Goal: Complete application form

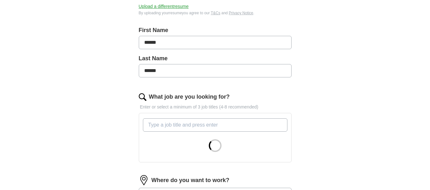
scroll to position [127, 0]
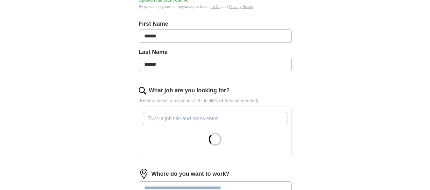
click at [162, 62] on input "******" at bounding box center [215, 64] width 153 height 13
type input "*"
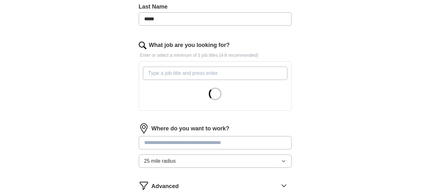
scroll to position [191, 0]
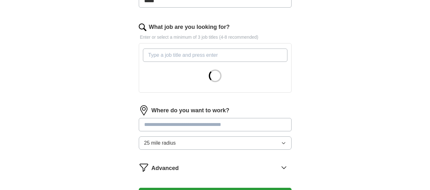
type input "*****"
click at [175, 53] on input "What job are you looking for?" at bounding box center [215, 55] width 144 height 13
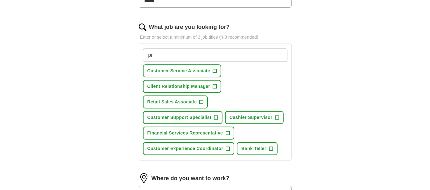
type input "p"
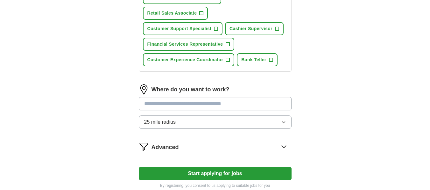
scroll to position [286, 0]
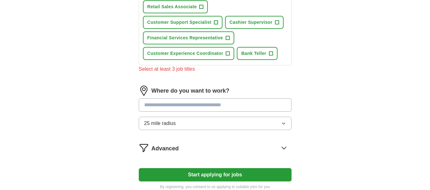
click at [196, 96] on div "Where do you want to work? 25 mile radius" at bounding box center [215, 111] width 153 height 50
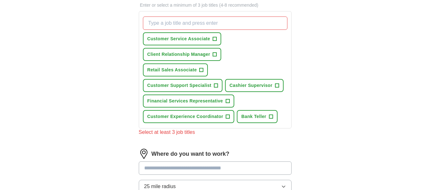
scroll to position [223, 0]
click at [187, 24] on input "What job are you looking for?" at bounding box center [215, 23] width 144 height 13
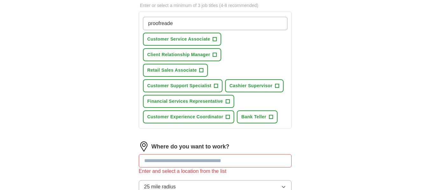
type input "proofreader"
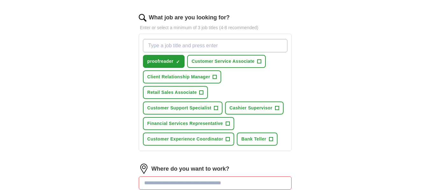
scroll to position [191, 0]
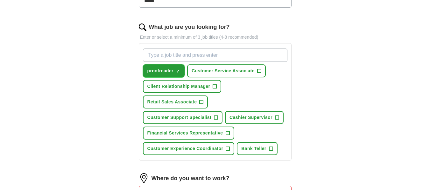
click at [175, 70] on button "proofreader ✓ ×" at bounding box center [164, 71] width 42 height 13
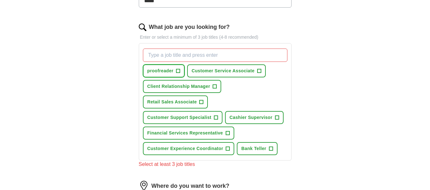
click at [170, 72] on span "proofreader" at bounding box center [160, 71] width 26 height 7
click at [174, 59] on input "What job are you looking for?" at bounding box center [215, 55] width 144 height 13
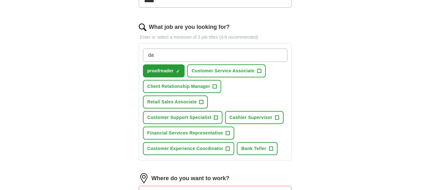
type input "d"
type input "Data Entry"
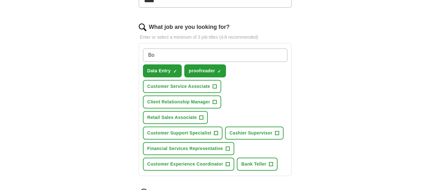
type input "B"
type input "Receptionist"
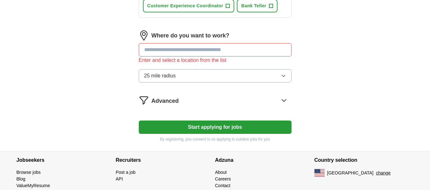
scroll to position [350, 0]
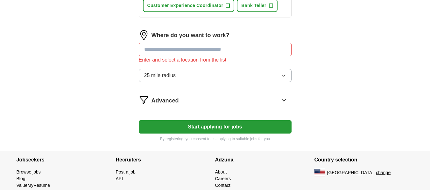
click at [205, 51] on input at bounding box center [215, 49] width 153 height 13
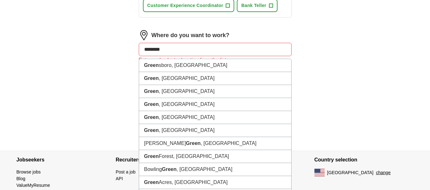
type input "*********"
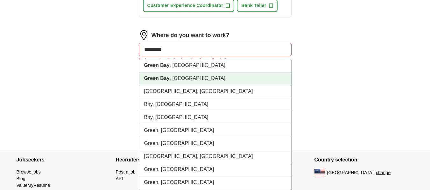
click at [182, 83] on li "[GEOGRAPHIC_DATA] , [GEOGRAPHIC_DATA]" at bounding box center [215, 78] width 152 height 13
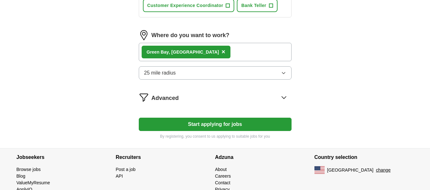
click at [206, 54] on div "[GEOGRAPHIC_DATA] , [GEOGRAPHIC_DATA] ×" at bounding box center [215, 52] width 153 height 18
click at [280, 97] on icon at bounding box center [284, 98] width 10 height 10
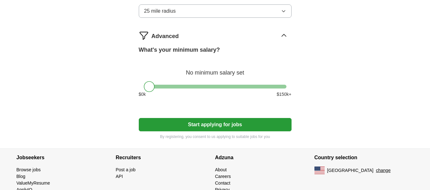
scroll to position [413, 0]
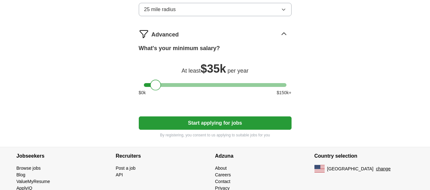
drag, startPoint x: 149, startPoint y: 85, endPoint x: 156, endPoint y: 85, distance: 6.1
click at [156, 85] on div at bounding box center [155, 85] width 11 height 11
click at [223, 121] on button "Start applying for jobs" at bounding box center [215, 123] width 153 height 13
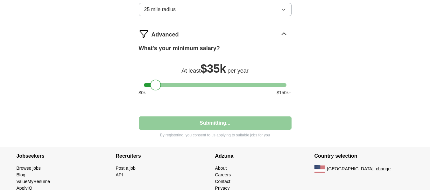
select select "**"
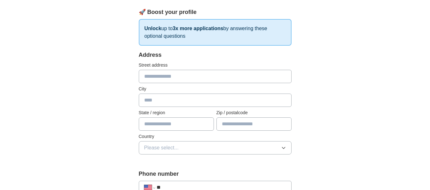
scroll to position [95, 0]
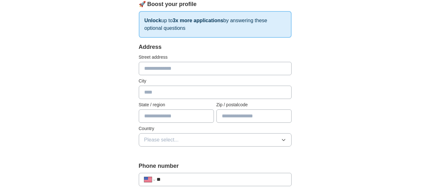
click at [184, 66] on input "text" at bounding box center [215, 68] width 153 height 13
type input "**********"
type input "*******"
type input "*********"
type input "*****"
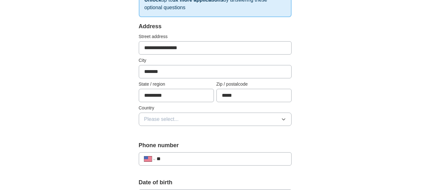
scroll to position [127, 0]
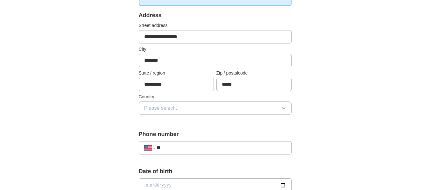
click at [273, 110] on button "Please select..." at bounding box center [215, 108] width 153 height 13
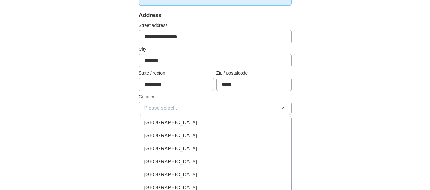
click at [212, 139] on div "[GEOGRAPHIC_DATA]" at bounding box center [215, 136] width 142 height 8
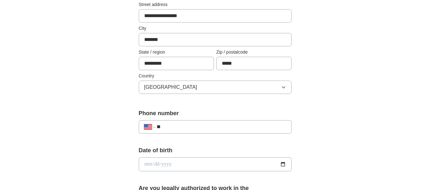
scroll to position [159, 0]
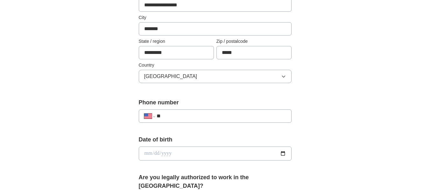
click at [190, 119] on input "**" at bounding box center [220, 117] width 129 height 8
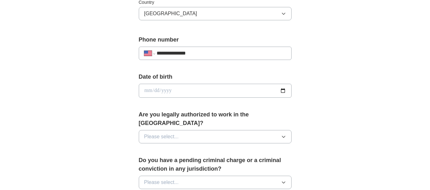
scroll to position [223, 0]
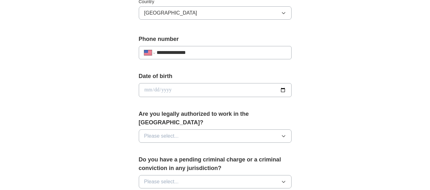
type input "**********"
click at [185, 88] on input "date" at bounding box center [215, 90] width 153 height 14
type input "**********"
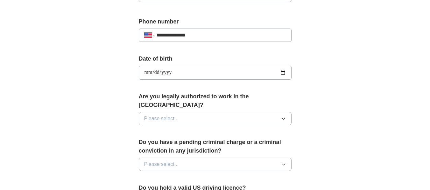
scroll to position [254, 0]
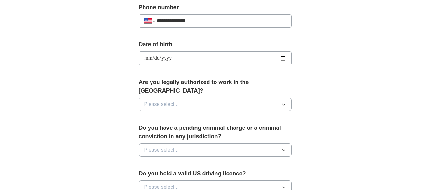
click at [245, 98] on button "Please select..." at bounding box center [215, 104] width 153 height 13
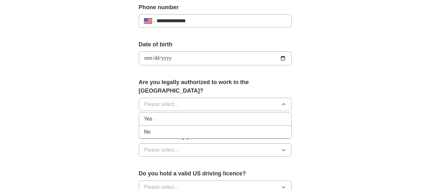
click at [240, 115] on div "Yes" at bounding box center [215, 119] width 142 height 8
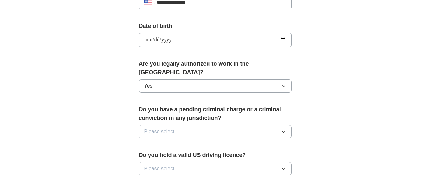
scroll to position [286, 0]
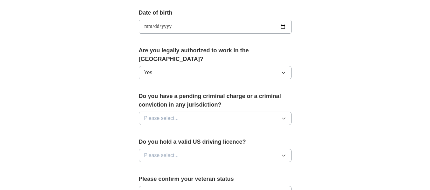
click at [245, 114] on button "Please select..." at bounding box center [215, 118] width 153 height 13
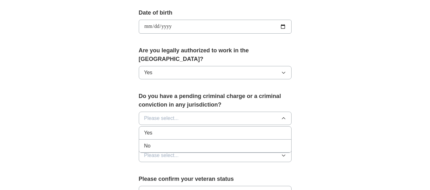
click at [238, 142] on div "No" at bounding box center [215, 146] width 142 height 8
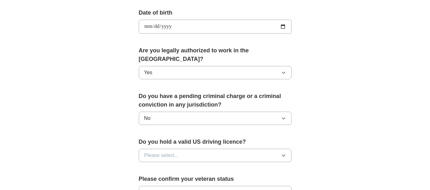
scroll to position [318, 0]
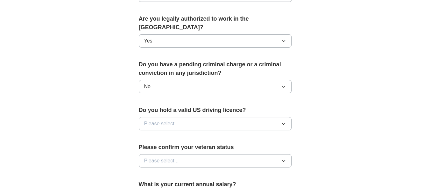
click at [249, 117] on button "Please select..." at bounding box center [215, 123] width 153 height 13
click at [238, 135] on div "Yes" at bounding box center [215, 139] width 142 height 8
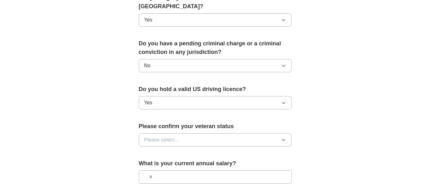
scroll to position [350, 0]
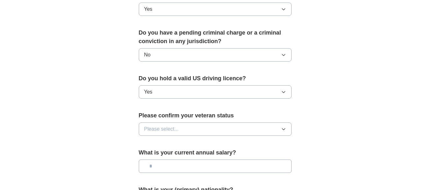
click at [249, 123] on button "Please select..." at bounding box center [215, 129] width 153 height 13
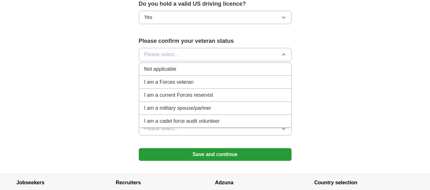
scroll to position [413, 0]
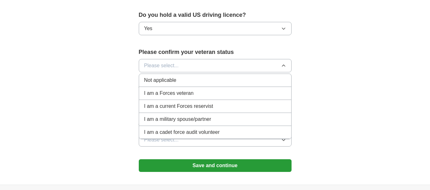
click at [195, 77] on div "Not applicable" at bounding box center [215, 81] width 142 height 8
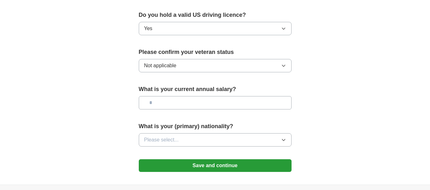
click at [230, 99] on input "text" at bounding box center [215, 102] width 153 height 13
type input "**"
click at [225, 136] on button "Please select..." at bounding box center [215, 140] width 153 height 13
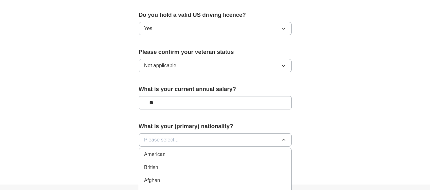
click at [187, 151] on div "American" at bounding box center [215, 155] width 142 height 8
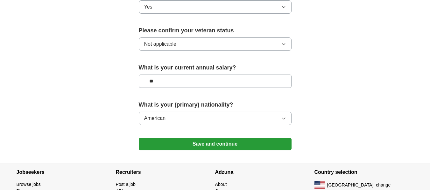
scroll to position [445, 0]
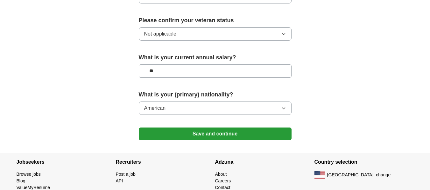
click at [218, 128] on button "Save and continue" at bounding box center [215, 134] width 153 height 13
